Goal: Check status: Check status

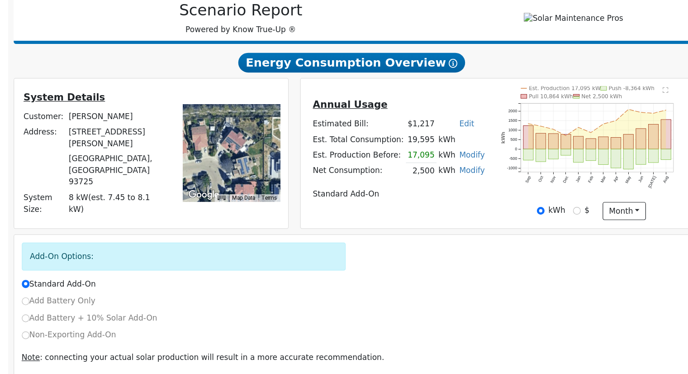
scroll to position [115, 0]
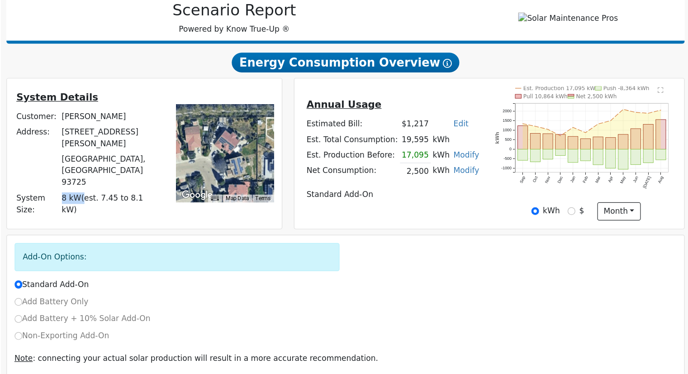
drag, startPoint x: 166, startPoint y: 181, endPoint x: 182, endPoint y: 181, distance: 16.3
click at [182, 186] on td "8 kW ( est. 7.45 to 8.1 kW )" at bounding box center [201, 197] width 83 height 22
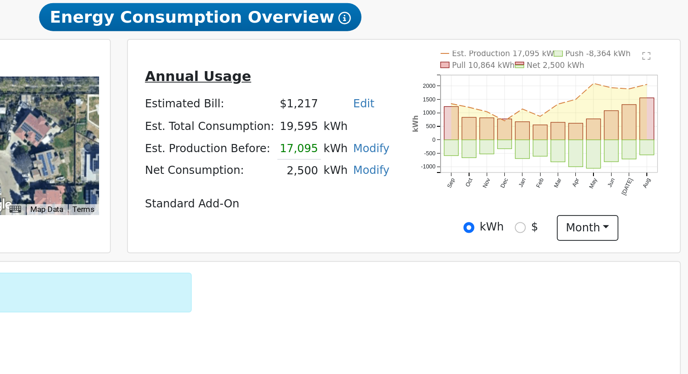
drag, startPoint x: 439, startPoint y: 147, endPoint x: 475, endPoint y: 146, distance: 36.2
click at [475, 146] on tr "Est. Total Consumption: 19,595 kWh" at bounding box center [433, 144] width 145 height 13
drag, startPoint x: 439, startPoint y: 158, endPoint x: 458, endPoint y: 159, distance: 19.0
click at [458, 159] on td "17,095" at bounding box center [452, 157] width 25 height 13
drag, startPoint x: 443, startPoint y: 171, endPoint x: 473, endPoint y: 173, distance: 29.9
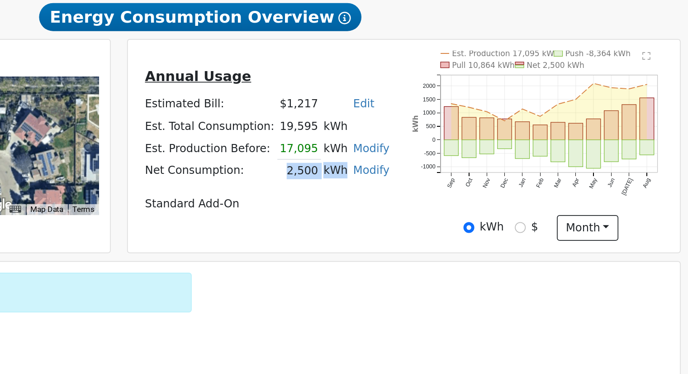
click at [473, 173] on tr "Net Consumption: 2,500 kWh Modify Add Consumption Remove Existing Solar System …" at bounding box center [433, 170] width 145 height 13
click at [465, 194] on td "Standard Add-On" at bounding box center [433, 189] width 145 height 13
drag, startPoint x: 443, startPoint y: 171, endPoint x: 474, endPoint y: 172, distance: 30.8
click at [474, 172] on tr "Net Consumption: 2,500 kWh Modify Add Consumption Remove Existing Solar System …" at bounding box center [433, 170] width 145 height 13
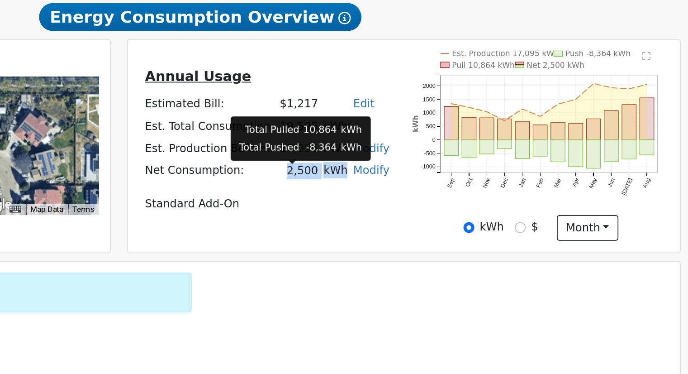
click at [446, 169] on td "2,500" at bounding box center [452, 170] width 25 height 13
click at [442, 170] on td "2,500" at bounding box center [452, 170] width 25 height 13
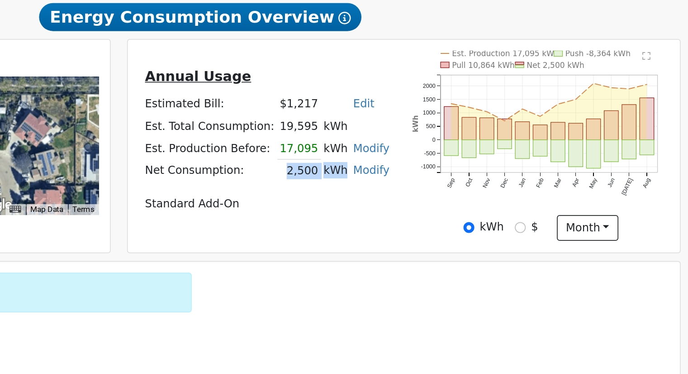
drag, startPoint x: 443, startPoint y: 172, endPoint x: 474, endPoint y: 172, distance: 30.8
click at [474, 172] on tr "Net Consumption: 2,500 kWh Modify Add Consumption Remove Existing Solar System …" at bounding box center [433, 170] width 145 height 13
